Goal: Communication & Community: Share content

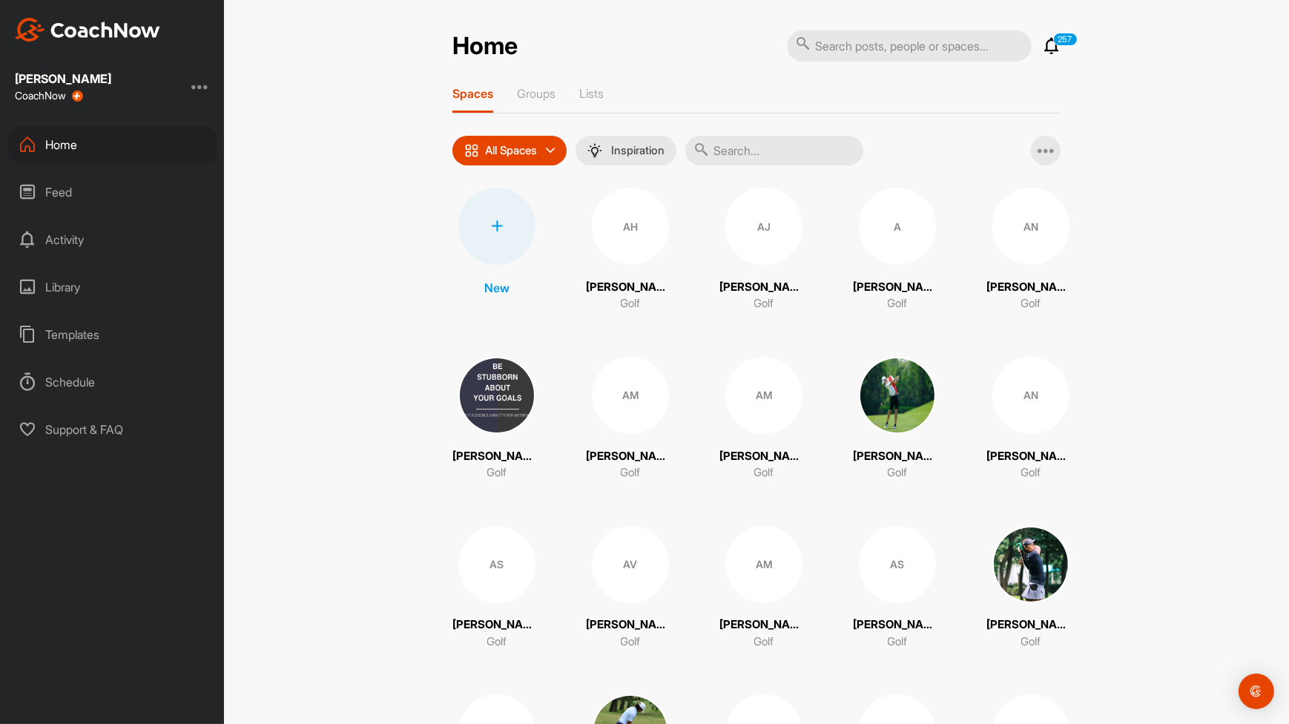
click at [802, 161] on input "text" at bounding box center [775, 151] width 178 height 30
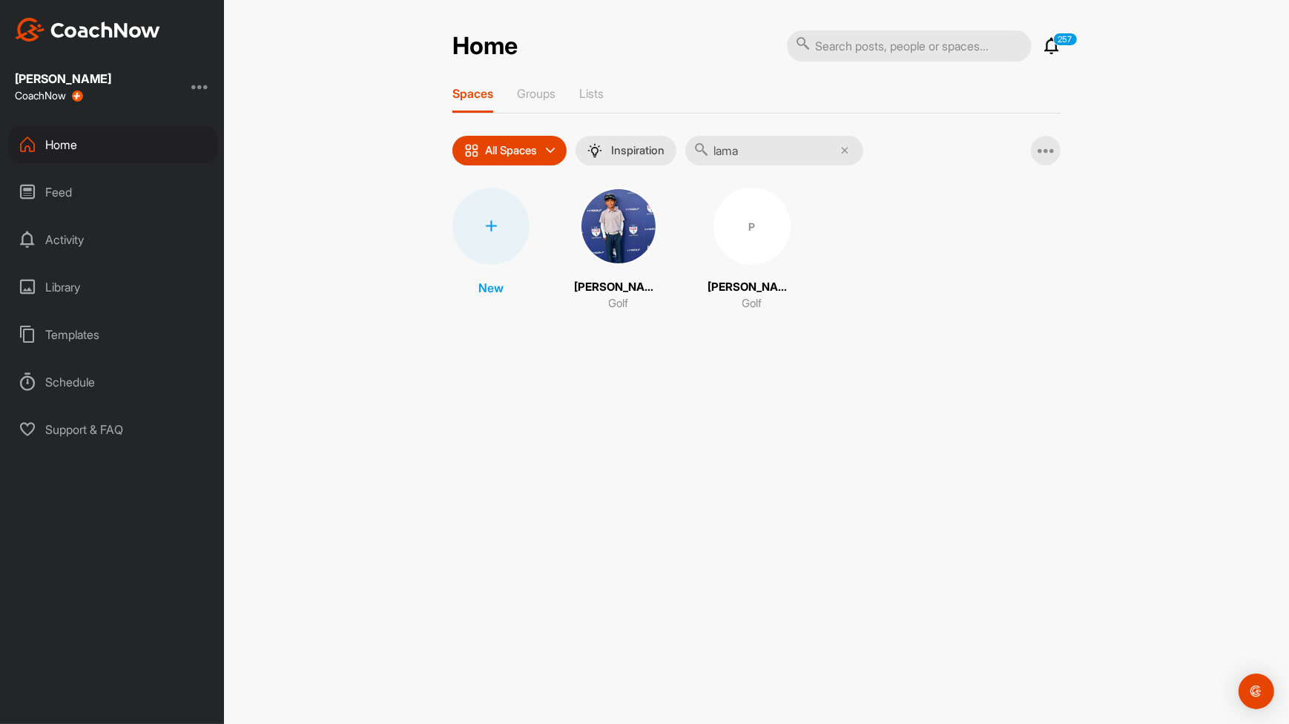
type input "lama"
click at [637, 223] on img at bounding box center [618, 226] width 77 height 77
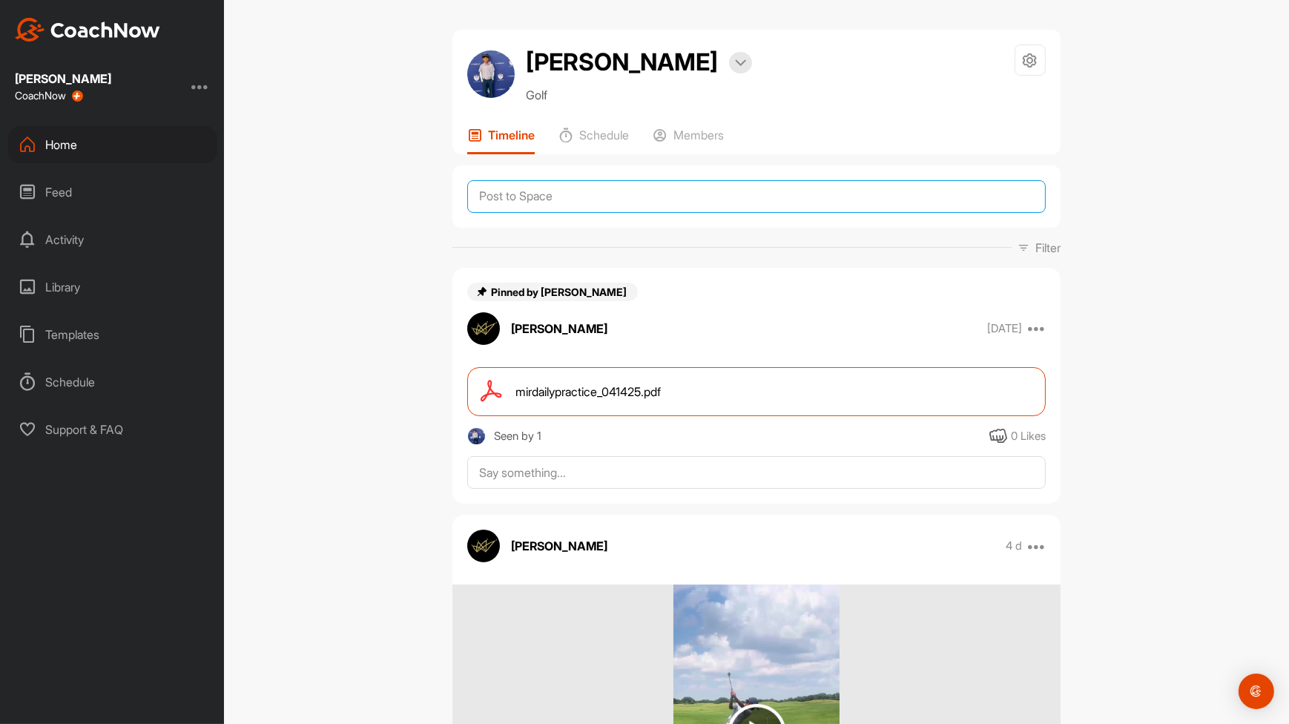
click at [612, 206] on textarea at bounding box center [756, 196] width 579 height 33
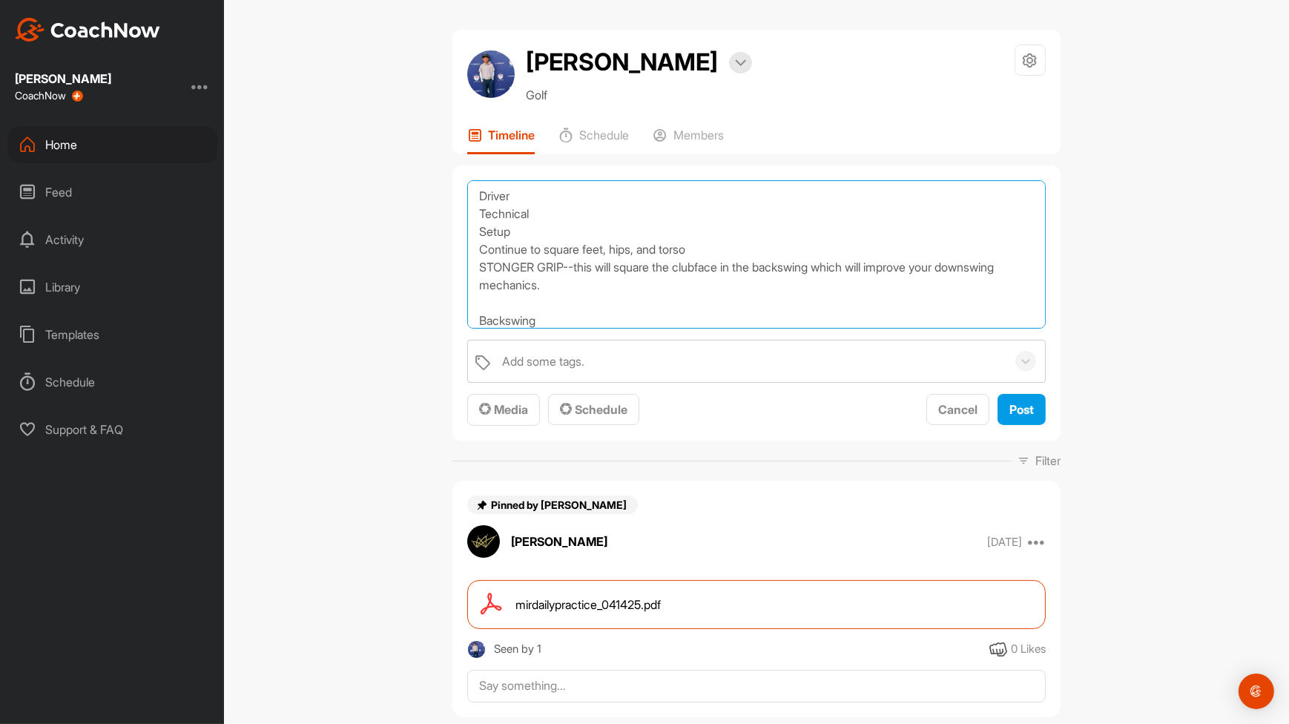
scroll to position [17, 0]
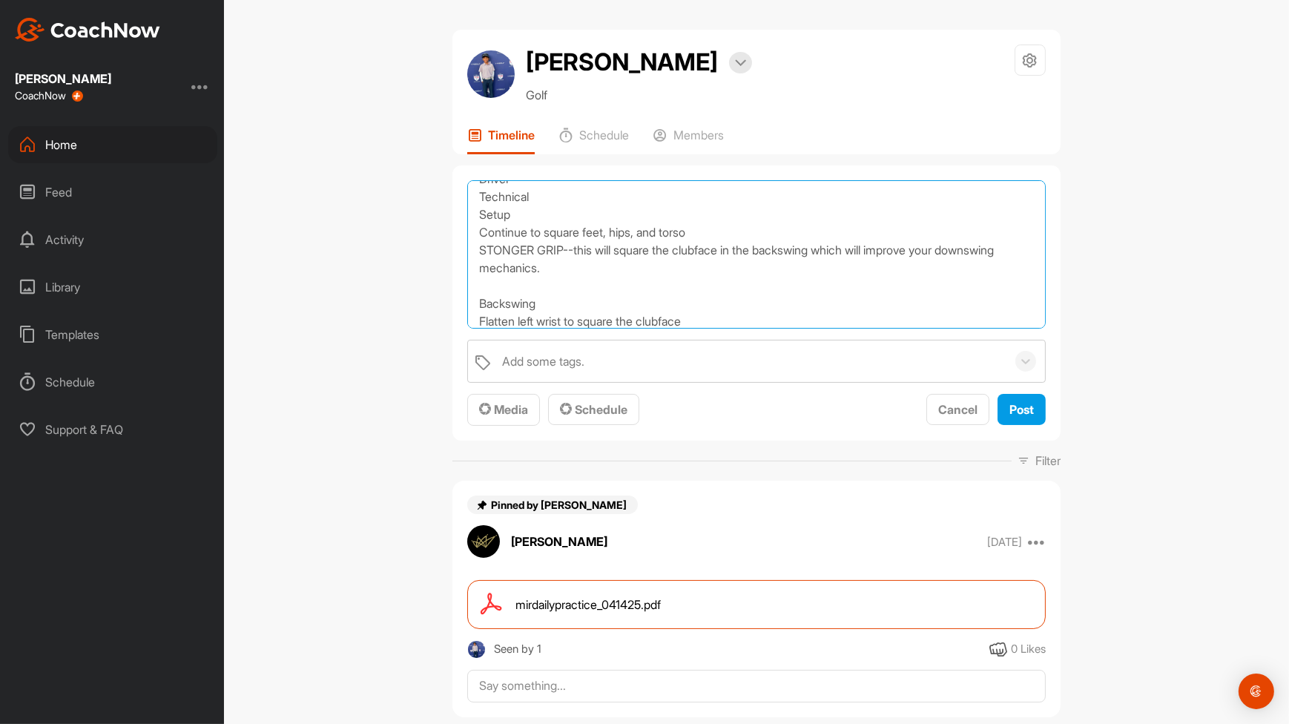
click at [484, 318] on textarea "Driver Technical Setup Continue to square feet, hips, and torso STONGER GRIP--t…" at bounding box center [756, 254] width 579 height 148
type textarea "Driver Technical Setup Continue to square feet, hips, and torso STONGER GRIP--t…"
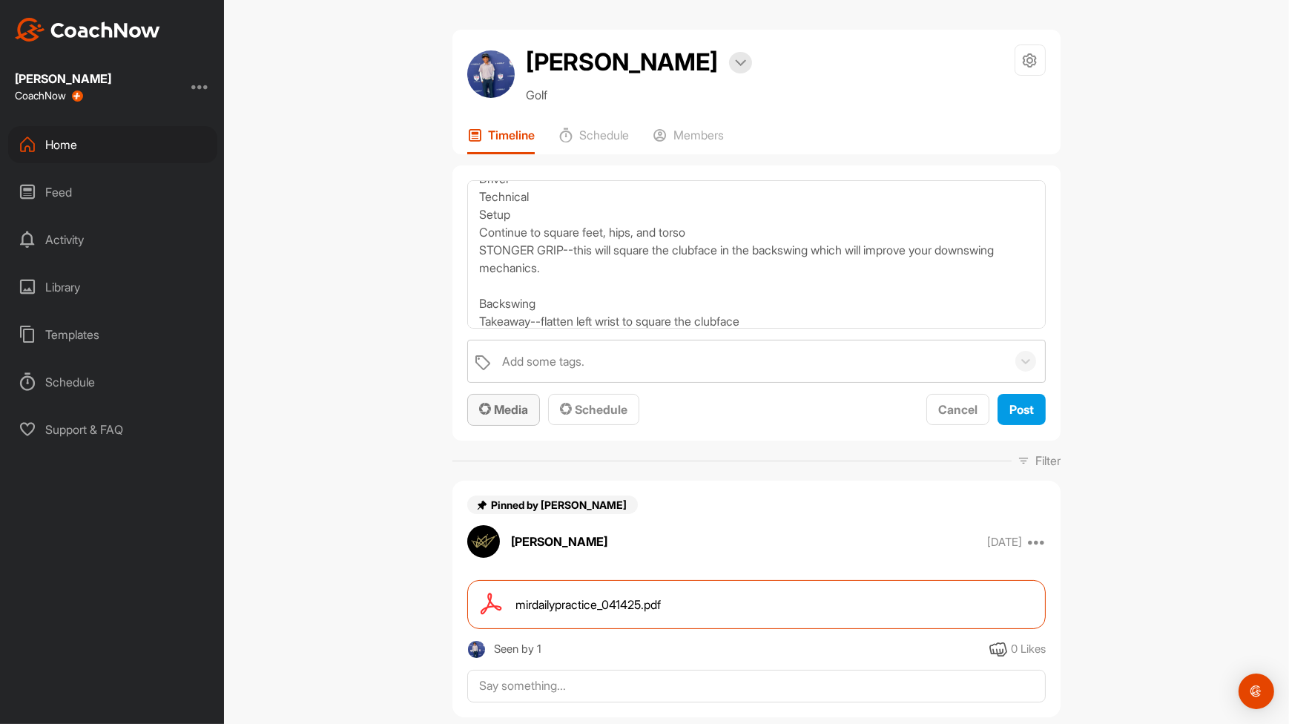
click at [487, 411] on span "Media" at bounding box center [503, 409] width 49 height 15
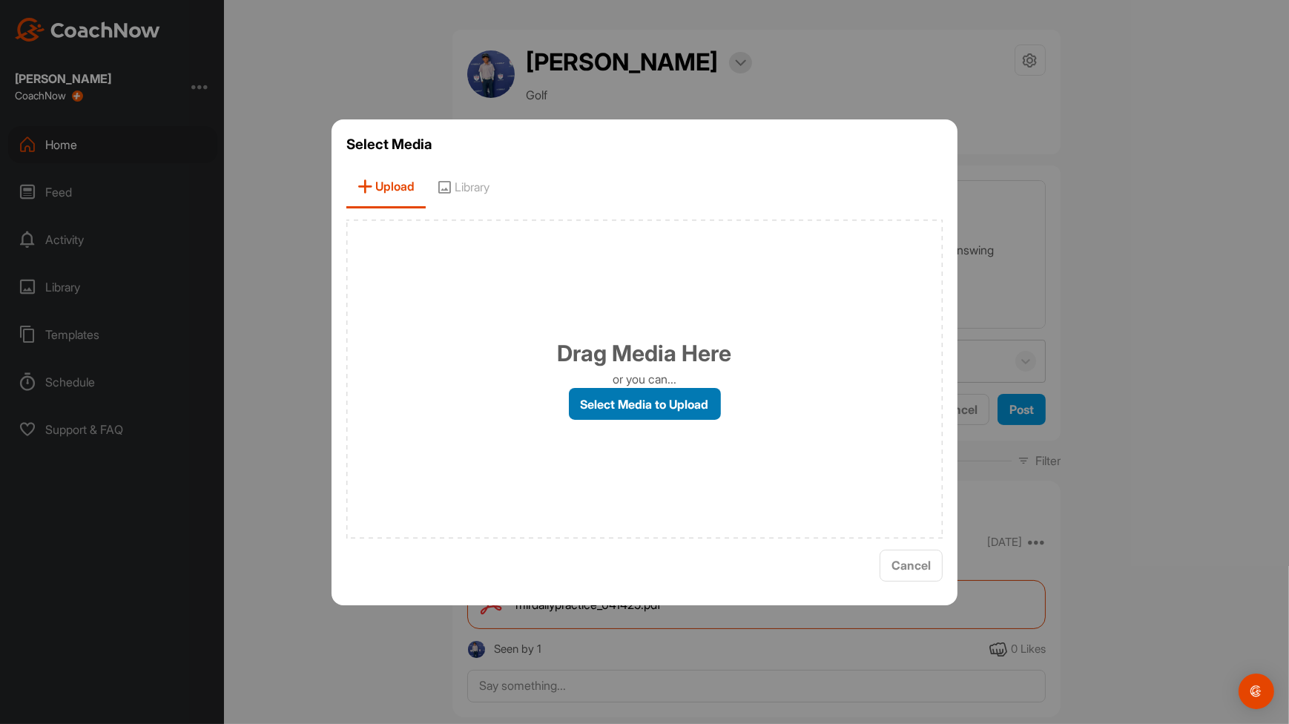
click at [625, 414] on label "Select Media to Upload" at bounding box center [645, 404] width 152 height 32
click at [0, 0] on input "Select Media to Upload" at bounding box center [0, 0] width 0 height 0
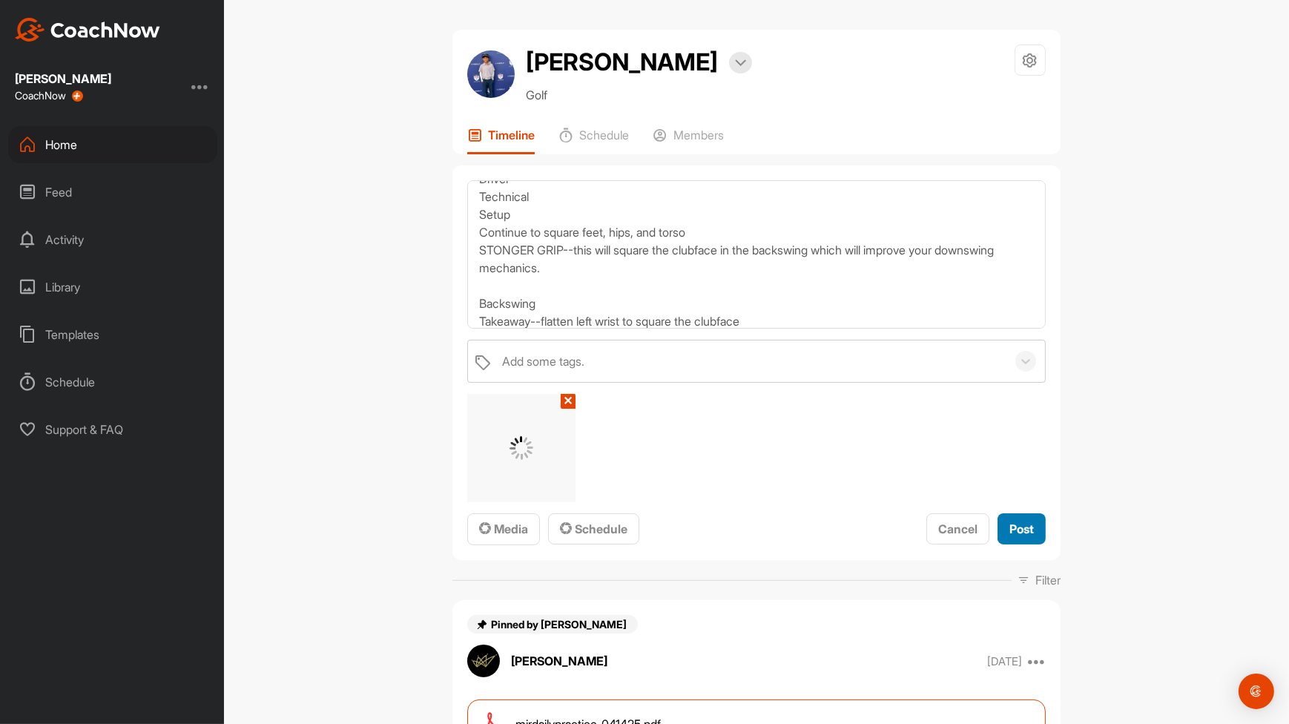
click at [1022, 540] on button "Post" at bounding box center [1022, 529] width 48 height 32
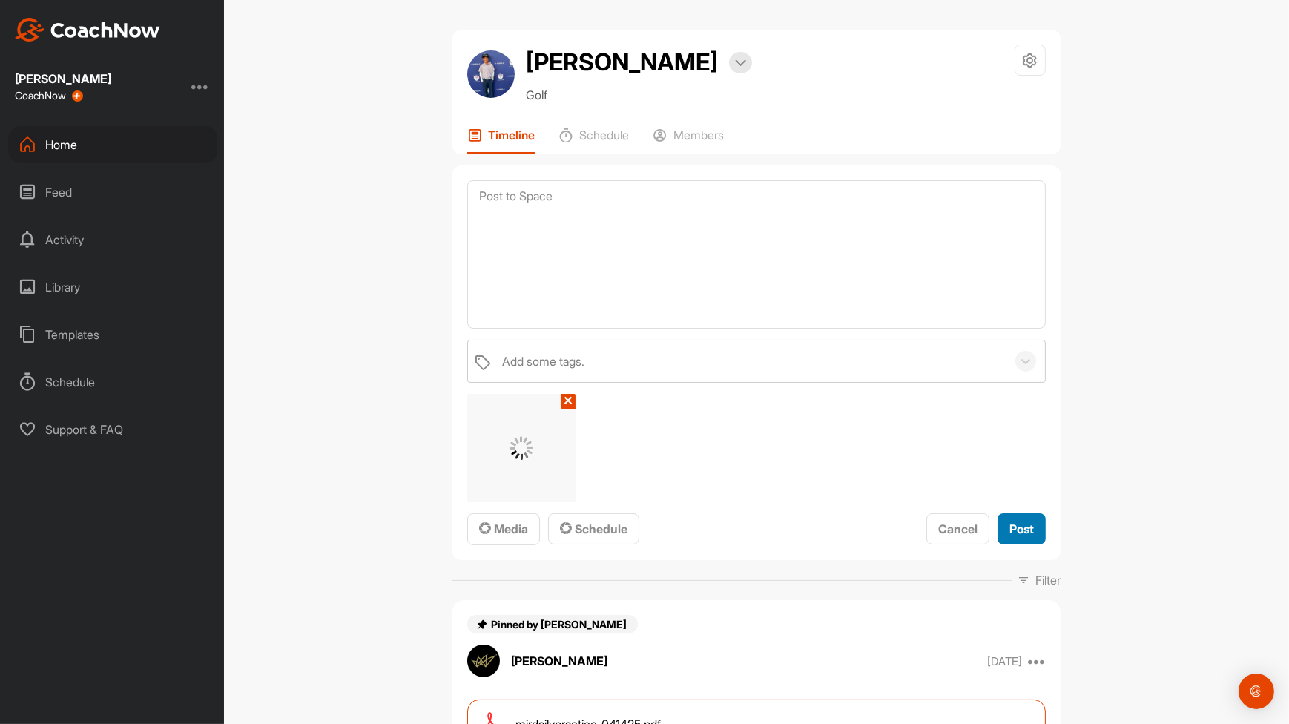
scroll to position [0, 0]
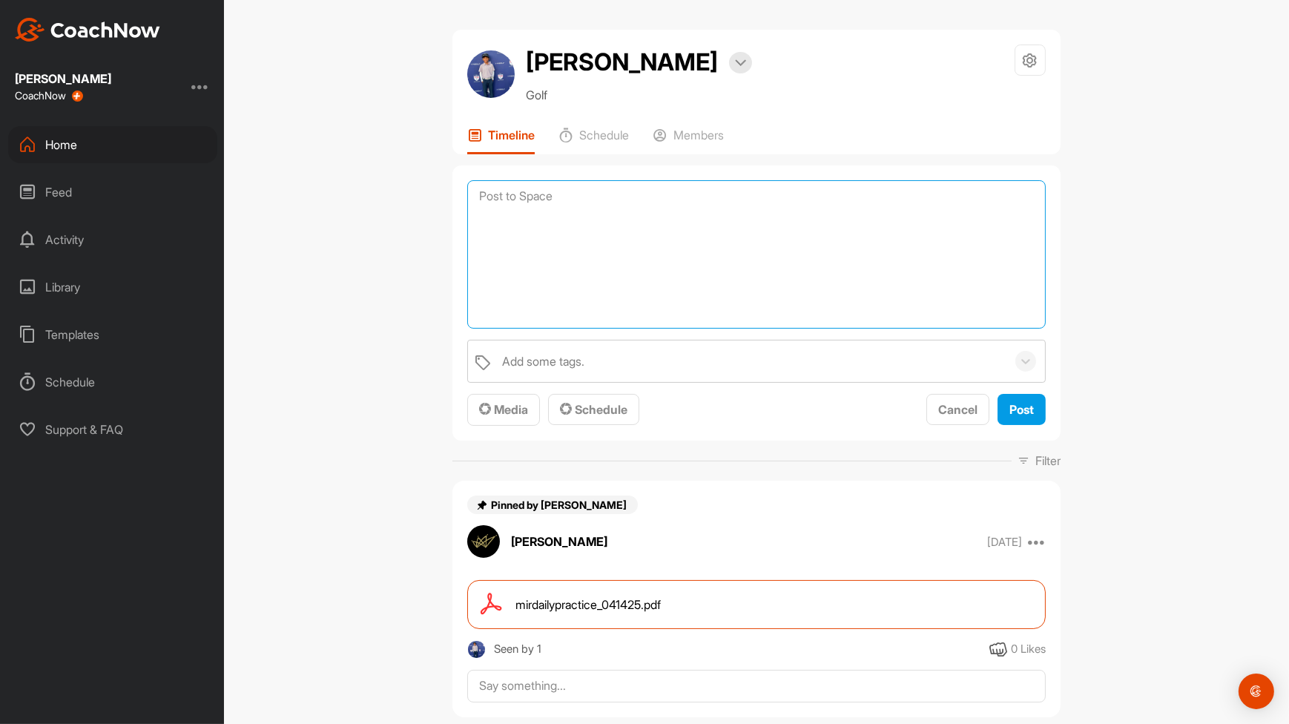
click at [801, 194] on textarea at bounding box center [756, 254] width 579 height 148
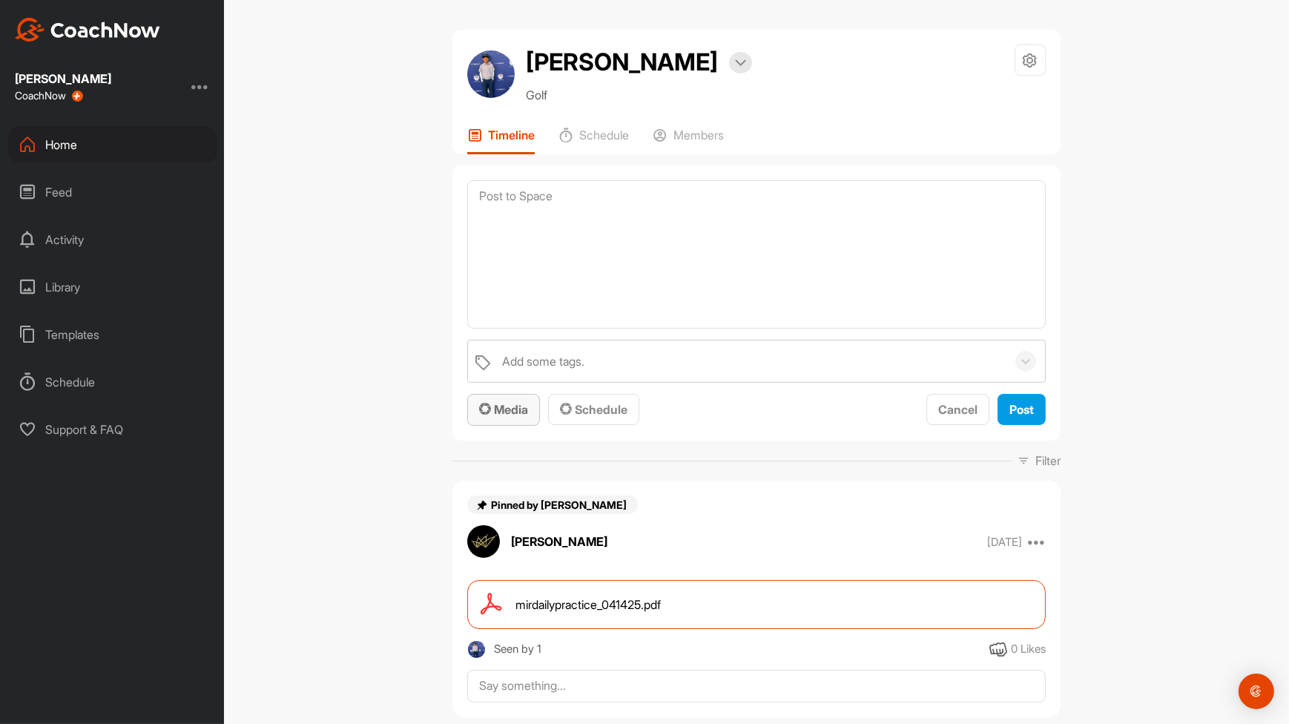
click at [513, 415] on span "Media" at bounding box center [503, 409] width 49 height 15
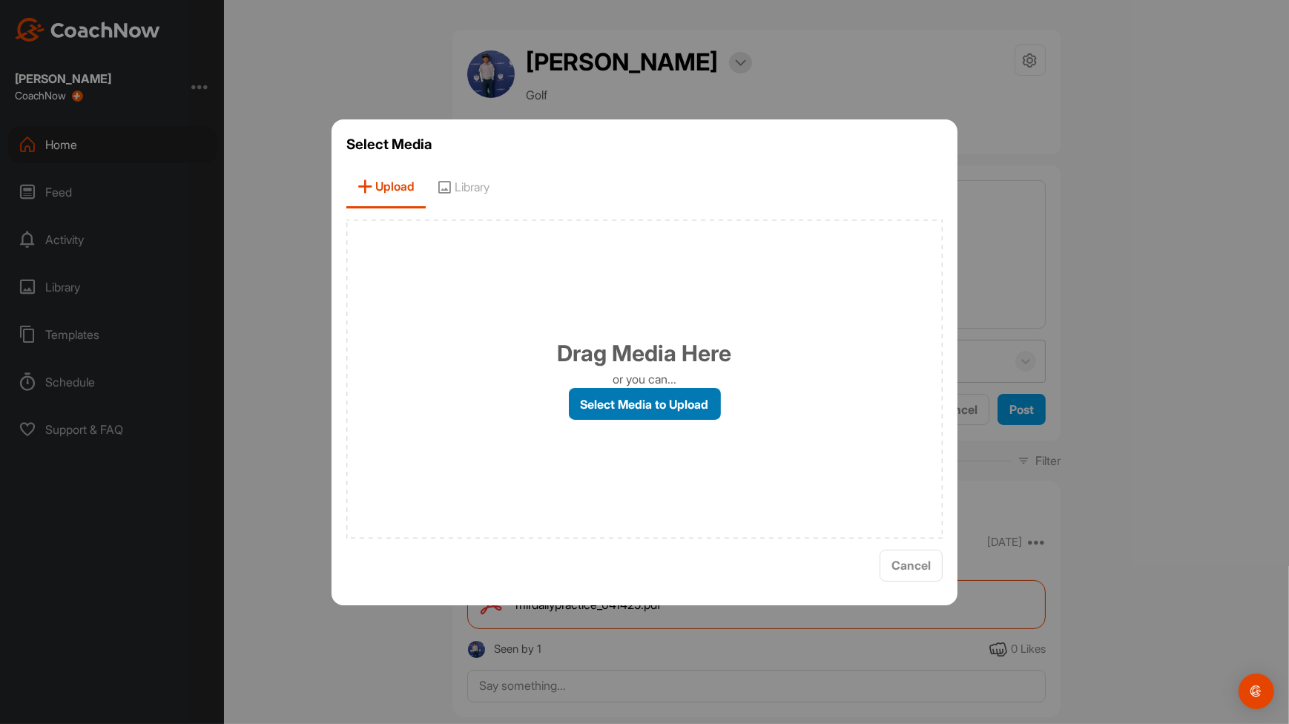
click at [614, 410] on label "Select Media to Upload" at bounding box center [645, 404] width 152 height 32
click at [0, 0] on input "Select Media to Upload" at bounding box center [0, 0] width 0 height 0
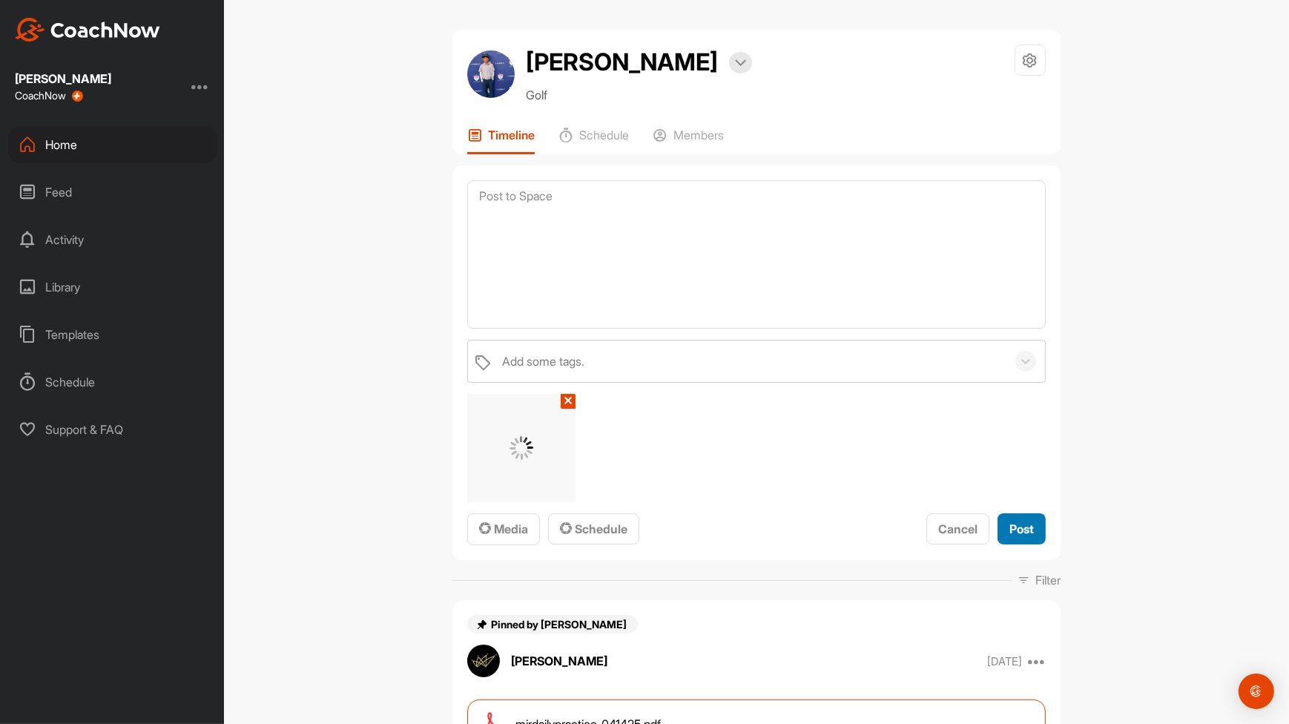
click at [1028, 523] on span "Post" at bounding box center [1022, 529] width 24 height 15
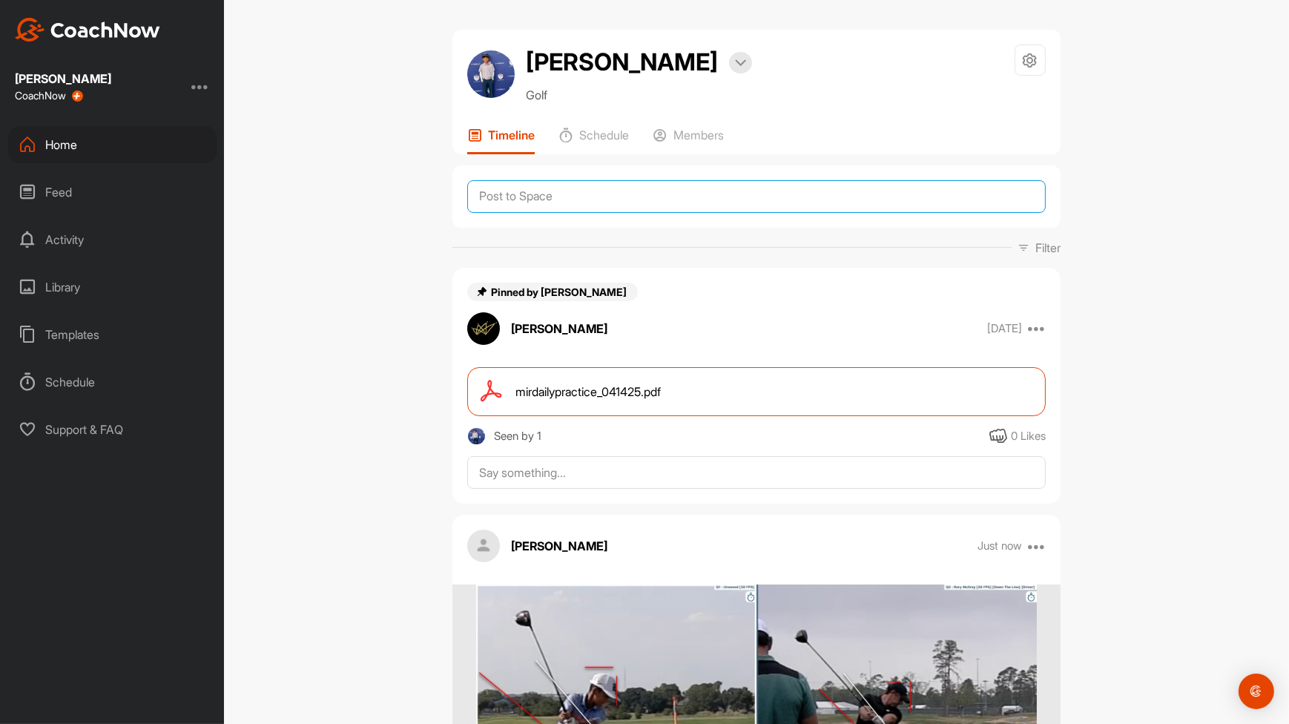
click at [642, 194] on textarea at bounding box center [756, 196] width 579 height 33
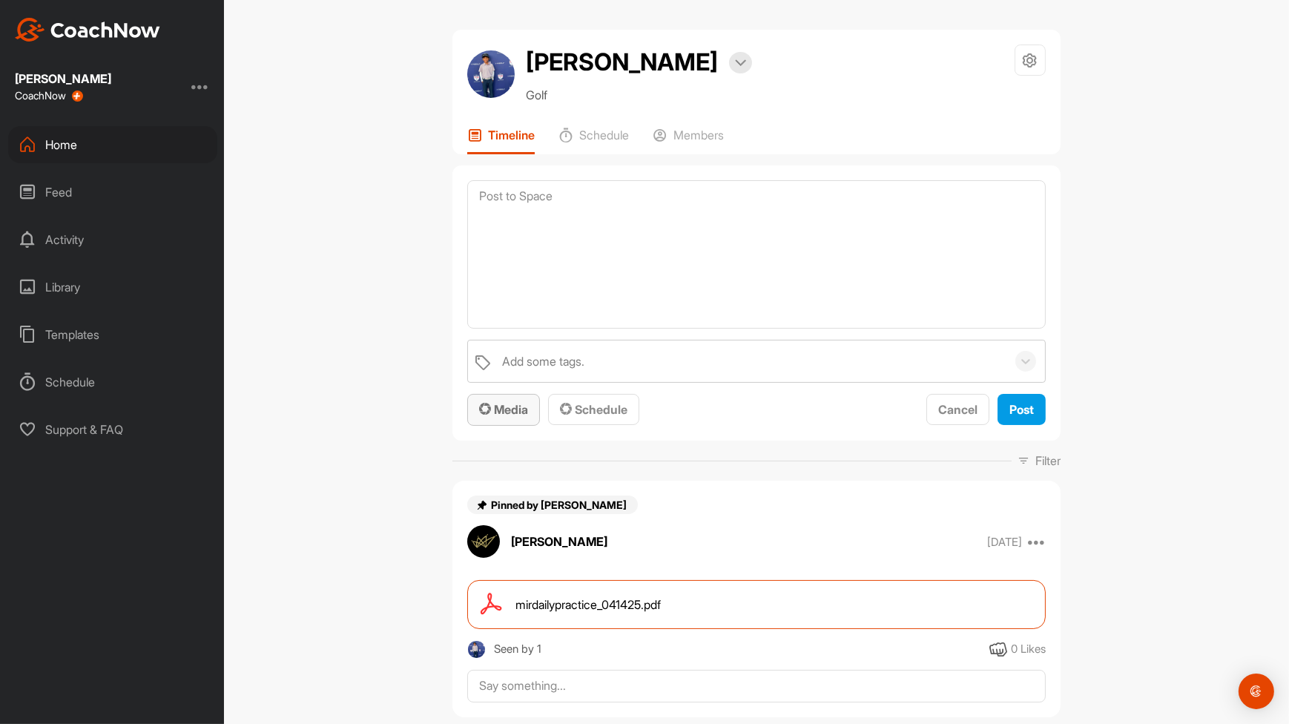
click at [483, 416] on div "Media" at bounding box center [503, 410] width 49 height 18
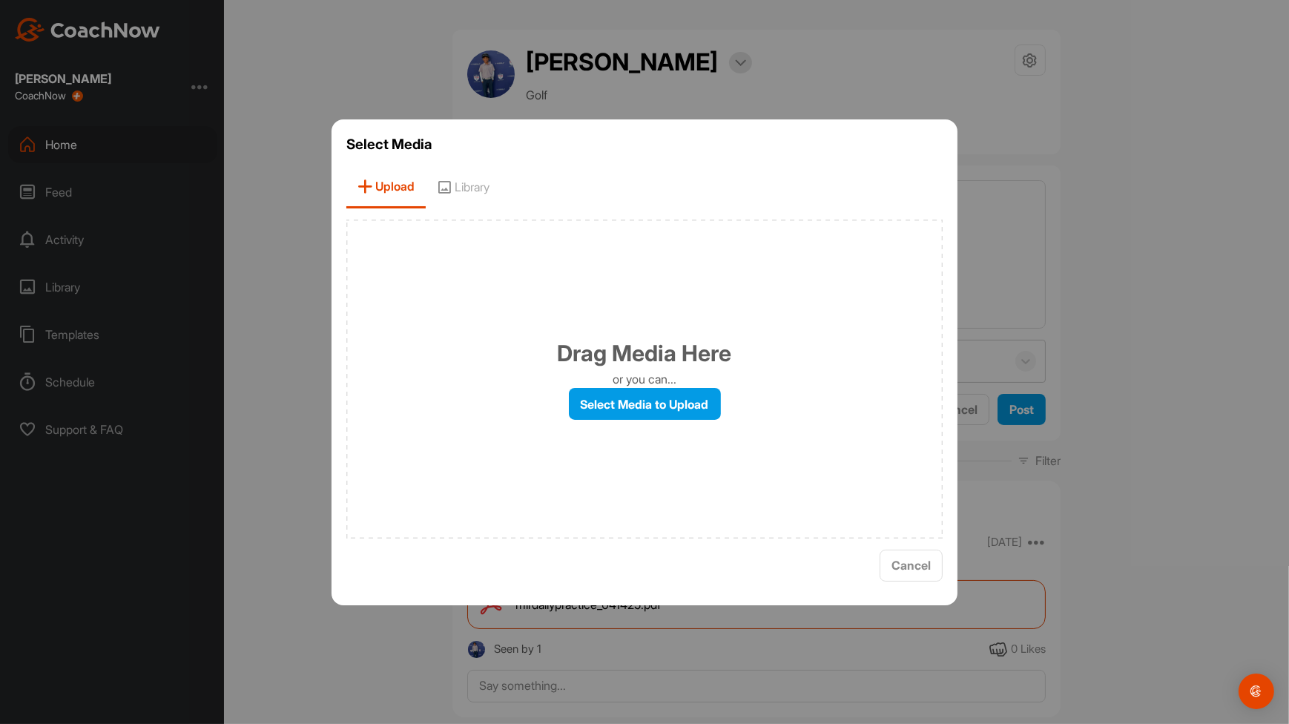
click at [619, 431] on div "Drag Media Here or you can... Select Media to Upload" at bounding box center [644, 379] width 596 height 319
click at [628, 409] on label "Select Media to Upload" at bounding box center [645, 404] width 152 height 32
click at [0, 0] on input "Select Media to Upload" at bounding box center [0, 0] width 0 height 0
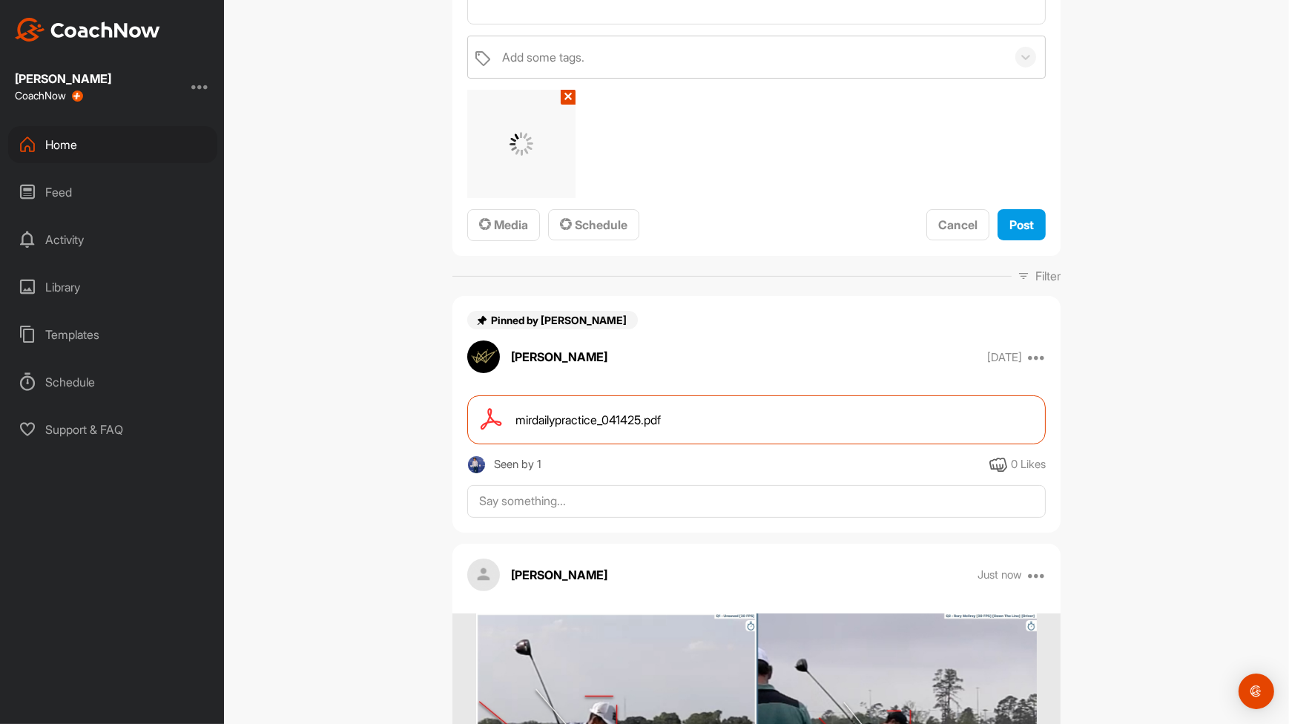
scroll to position [309, 0]
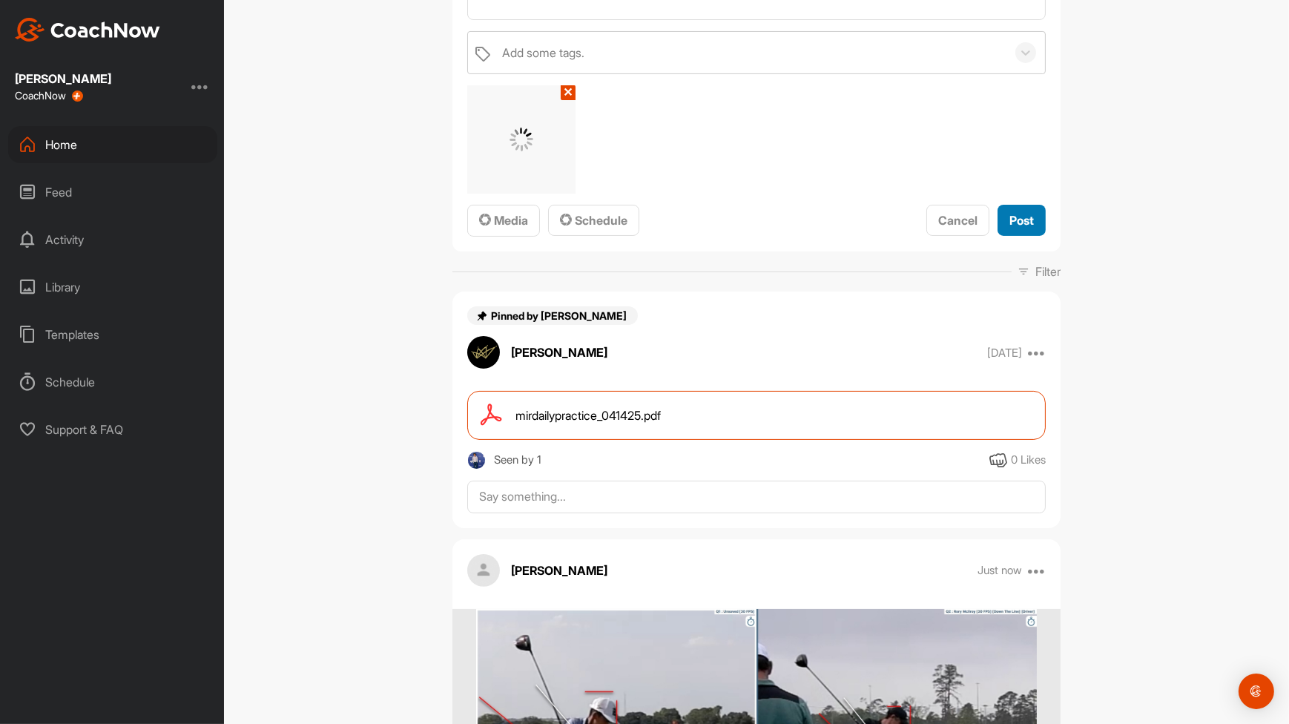
click at [1016, 215] on span "Post" at bounding box center [1022, 220] width 24 height 15
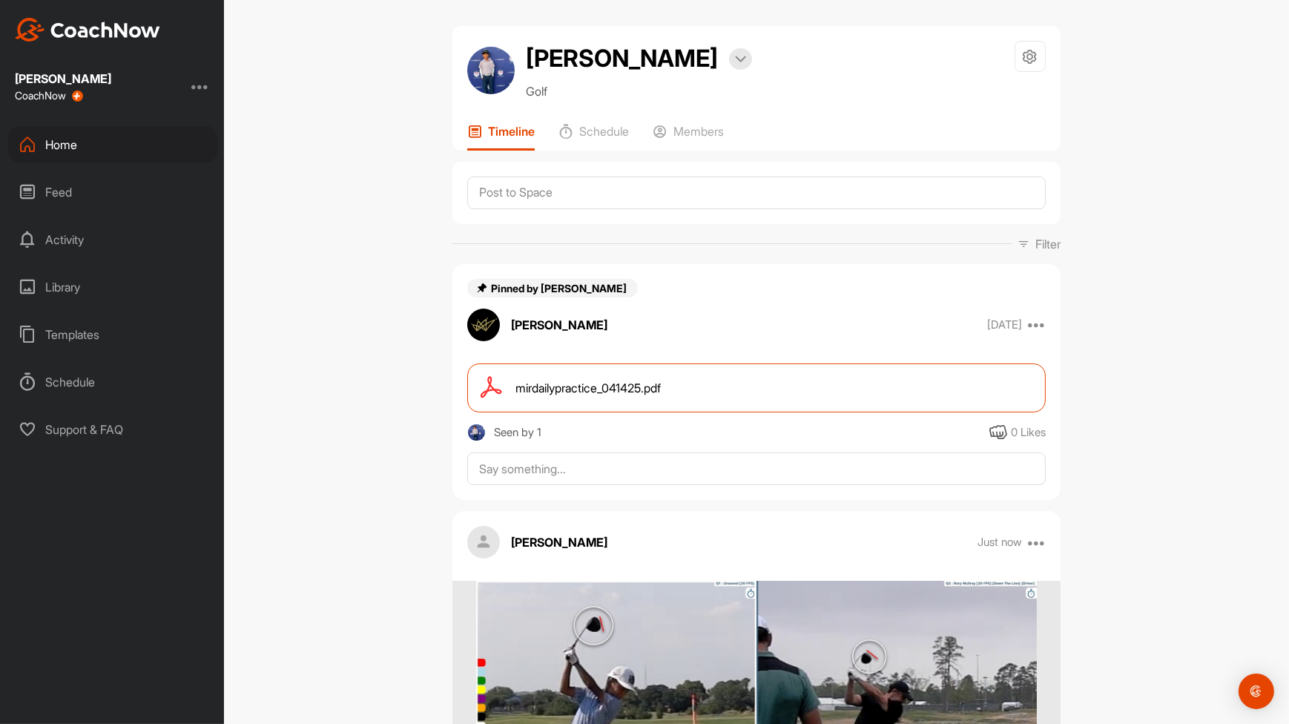
scroll to position [0, 0]
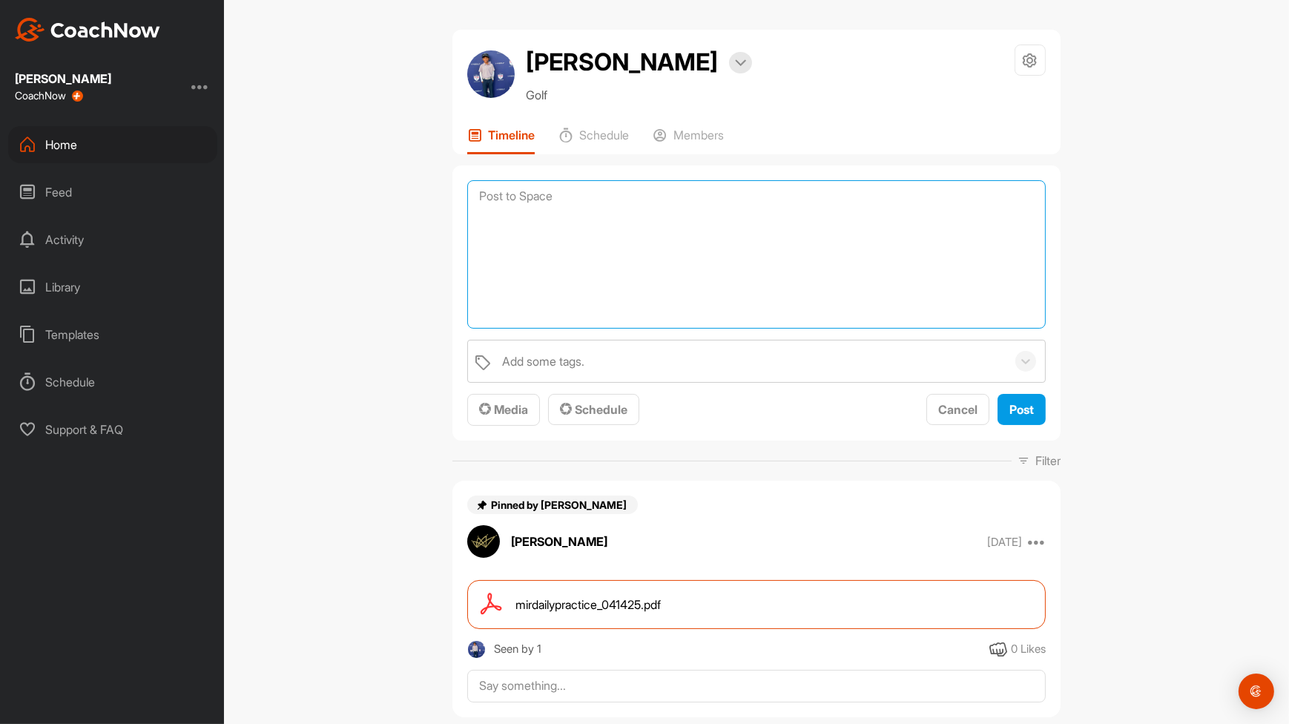
click at [642, 193] on textarea at bounding box center [756, 254] width 579 height 148
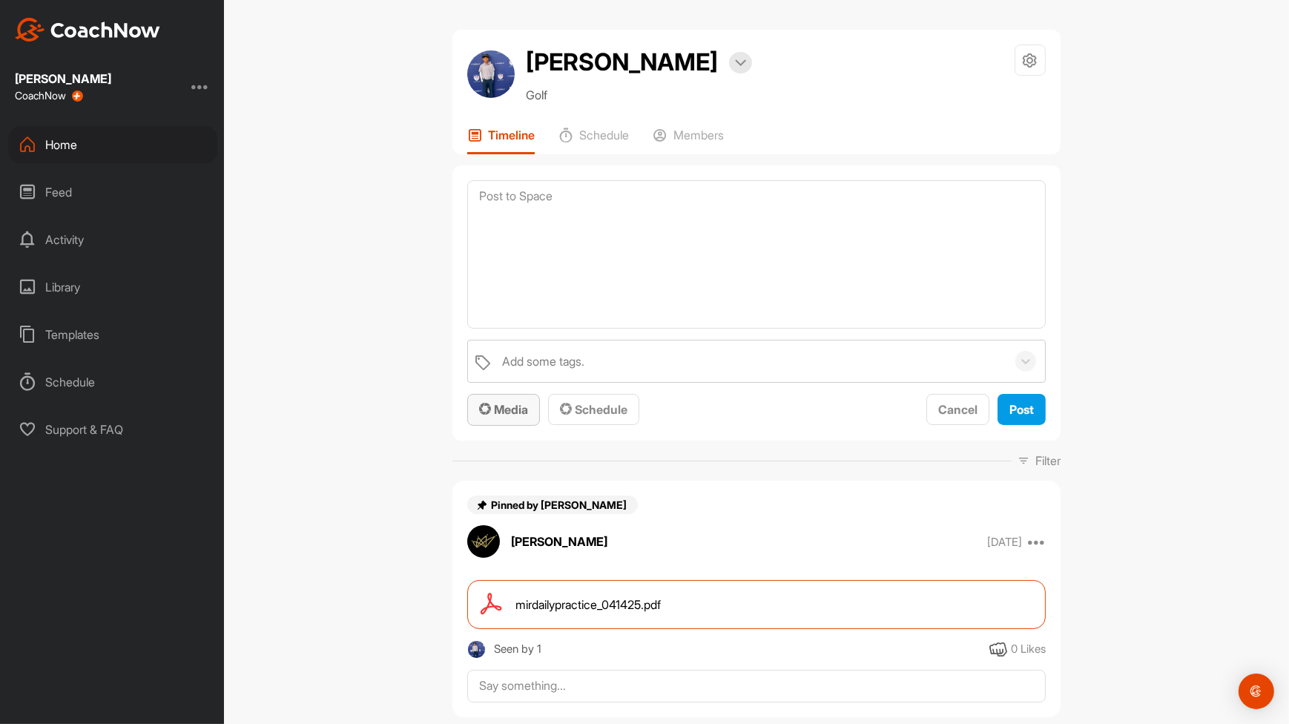
click at [504, 408] on span "Media" at bounding box center [503, 409] width 49 height 15
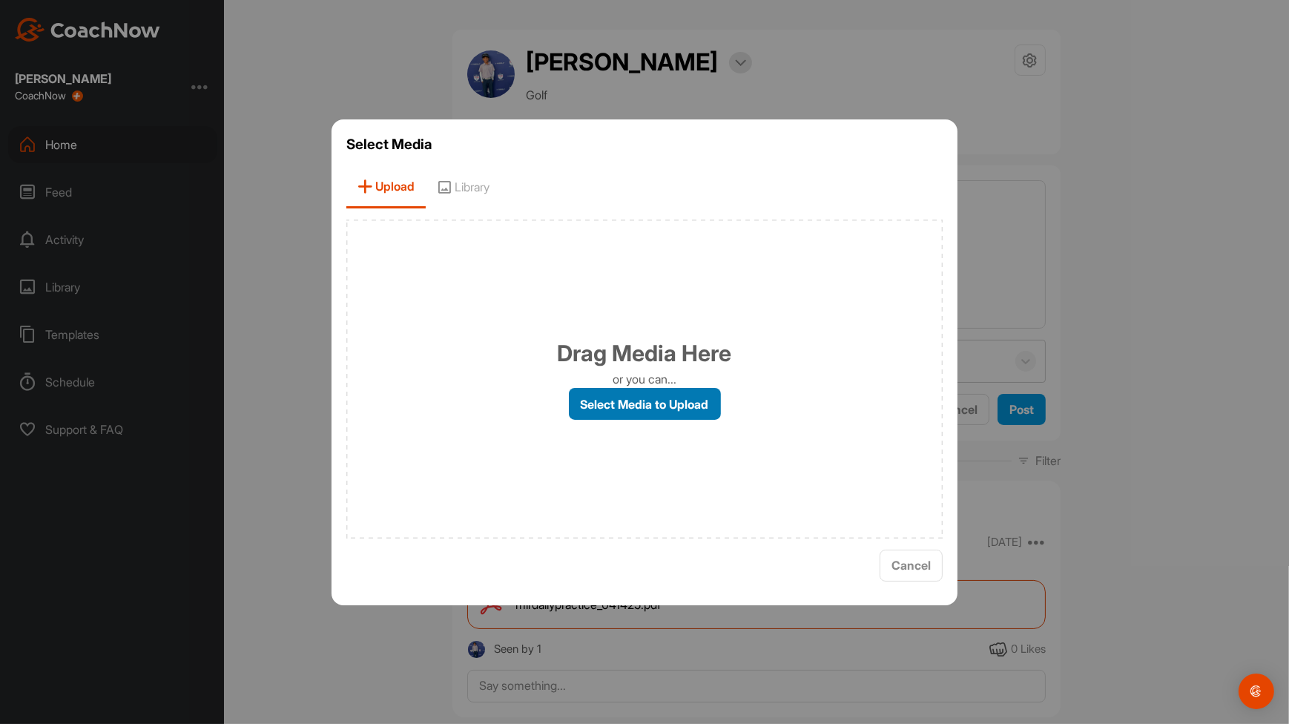
click at [594, 398] on label "Select Media to Upload" at bounding box center [645, 404] width 152 height 32
click at [0, 0] on input "Select Media to Upload" at bounding box center [0, 0] width 0 height 0
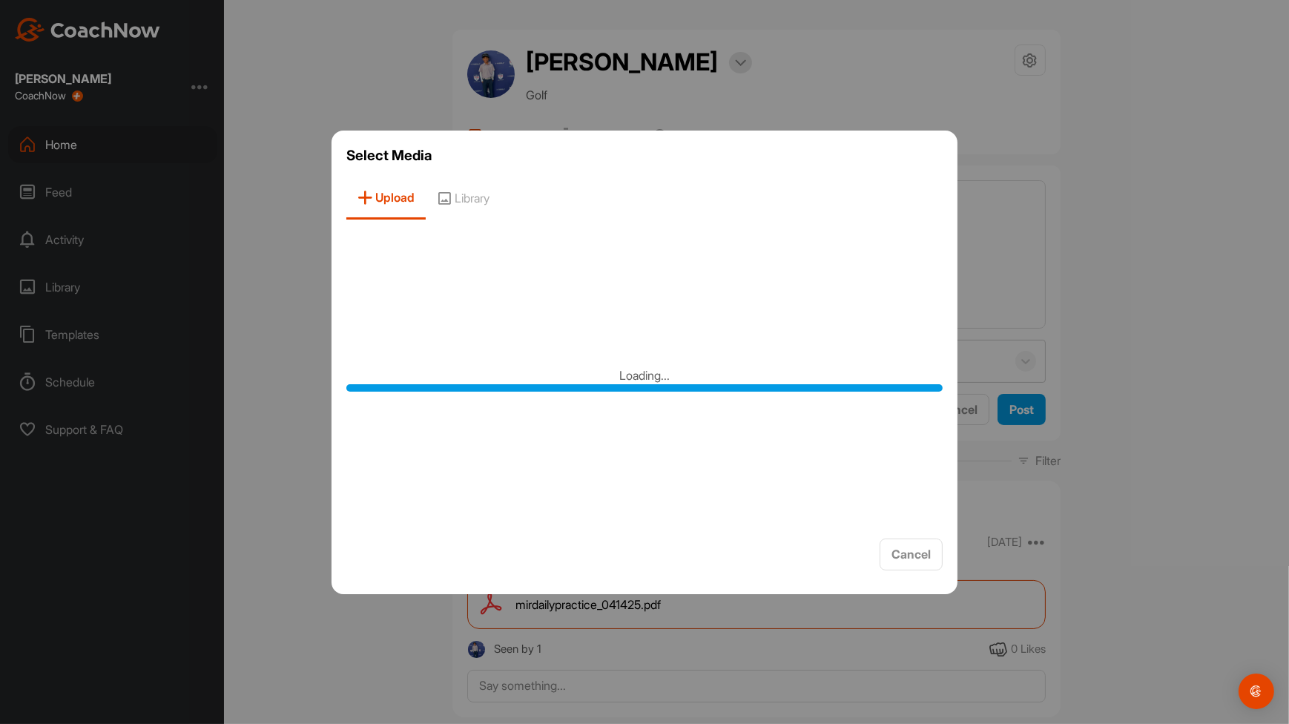
click at [1010, 418] on div at bounding box center [644, 362] width 1289 height 724
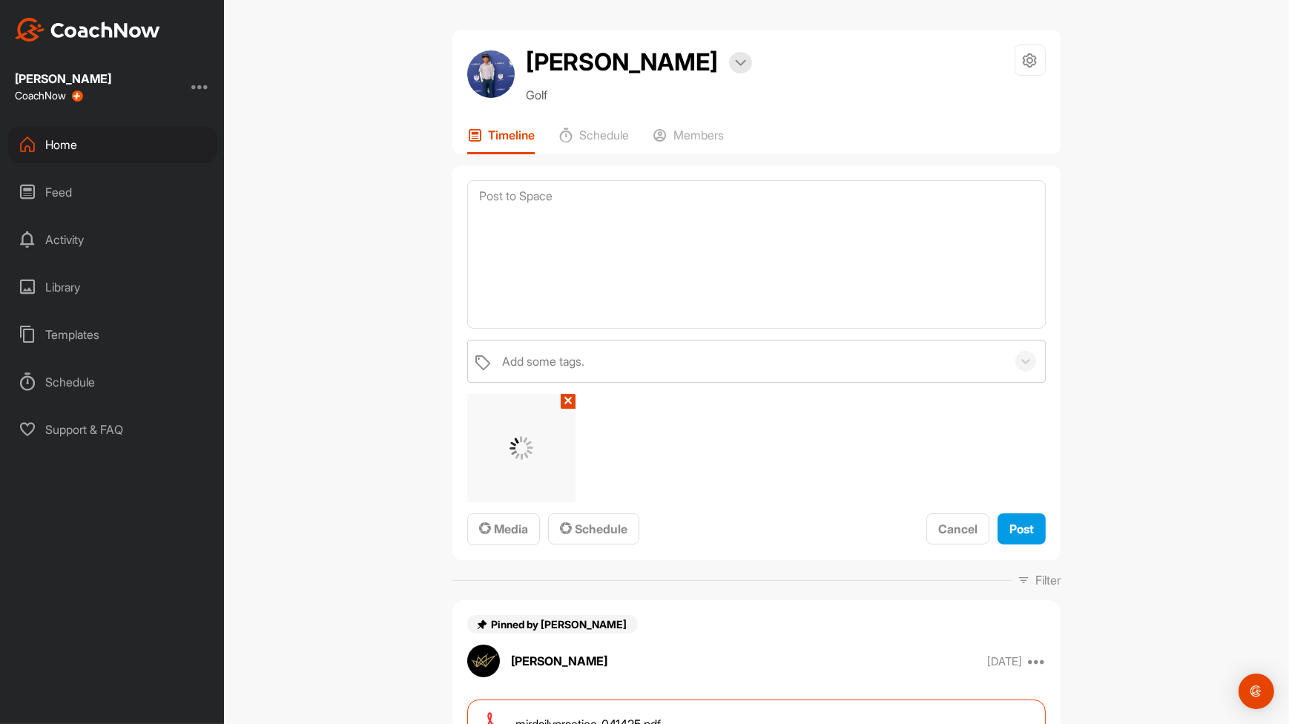
click at [1013, 550] on div "Add some tags. ✕ Media Schedule Cancel Post" at bounding box center [757, 362] width 608 height 395
click at [1016, 541] on button "Post" at bounding box center [1022, 529] width 48 height 32
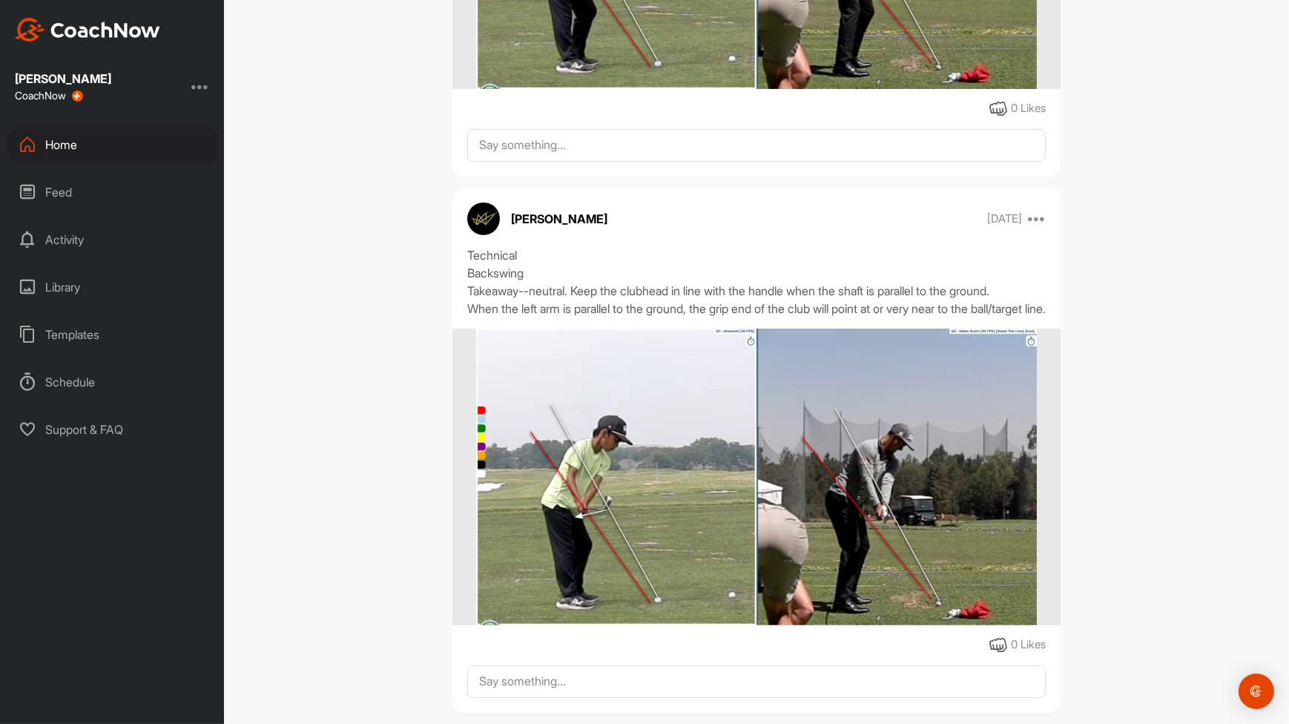
scroll to position [21722, 0]
